Goal: Task Accomplishment & Management: Manage account settings

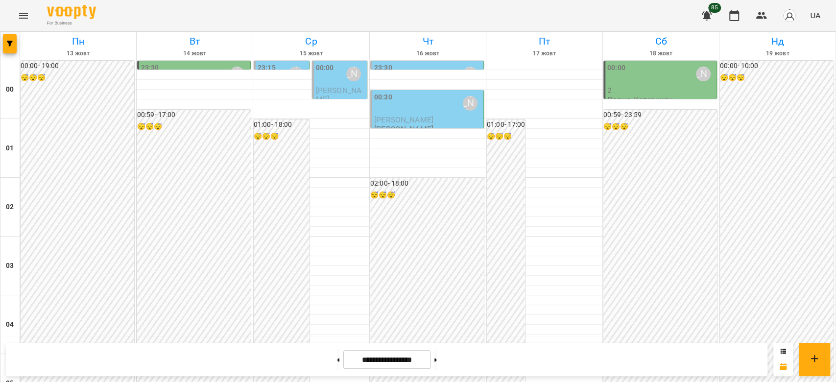
scroll to position [1067, 0]
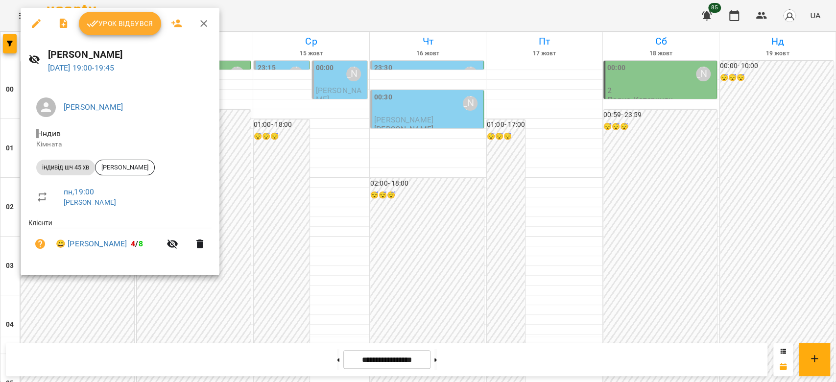
click at [105, 20] on span "Урок відбувся" at bounding box center [120, 24] width 67 height 12
